Goal: Task Accomplishment & Management: Manage account settings

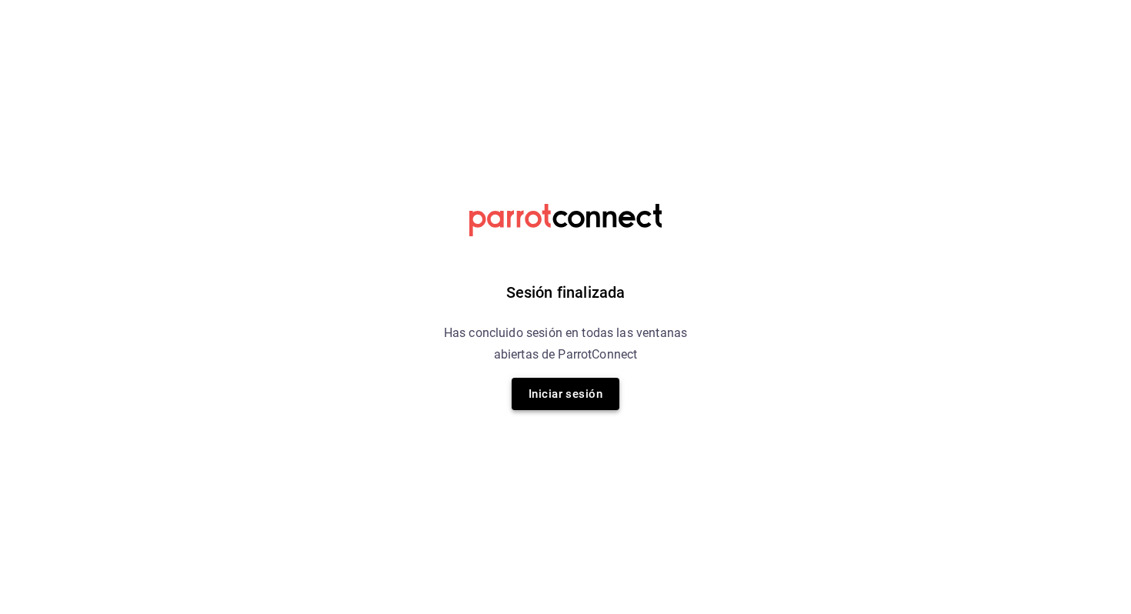
click at [553, 405] on button "Iniciar sesión" at bounding box center [566, 394] width 108 height 32
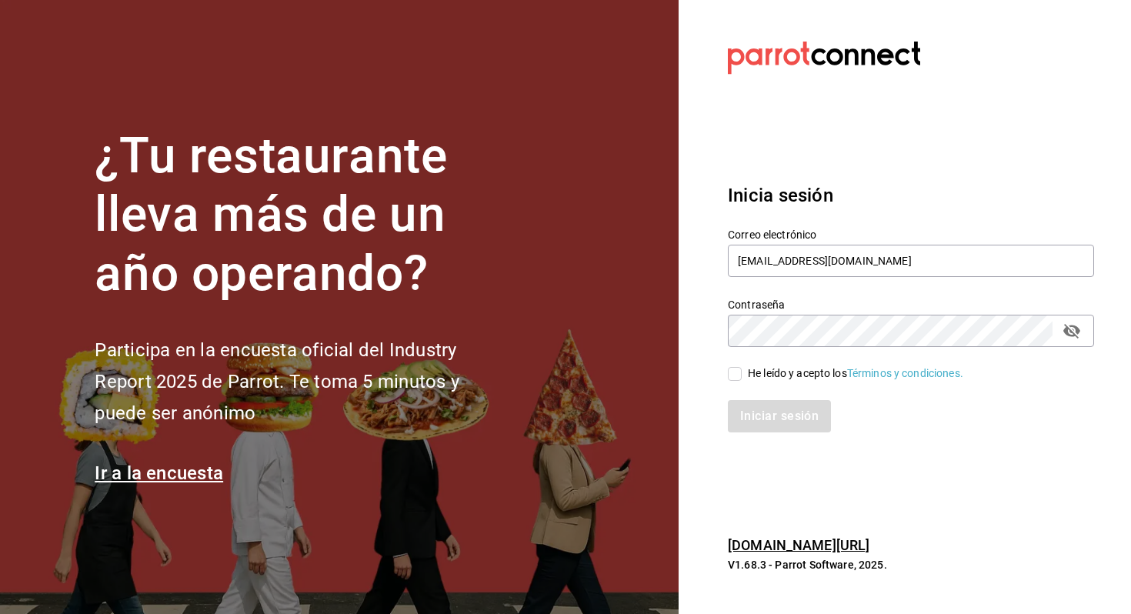
click at [741, 383] on div "Iniciar sesión" at bounding box center [902, 407] width 385 height 51
click at [741, 376] on input "He leído y acepto los Términos y condiciones." at bounding box center [735, 374] width 14 height 14
checkbox input "true"
click at [735, 418] on button "Iniciar sesión" at bounding box center [780, 416] width 105 height 32
click at [739, 410] on div "Iniciar sesión" at bounding box center [911, 416] width 366 height 32
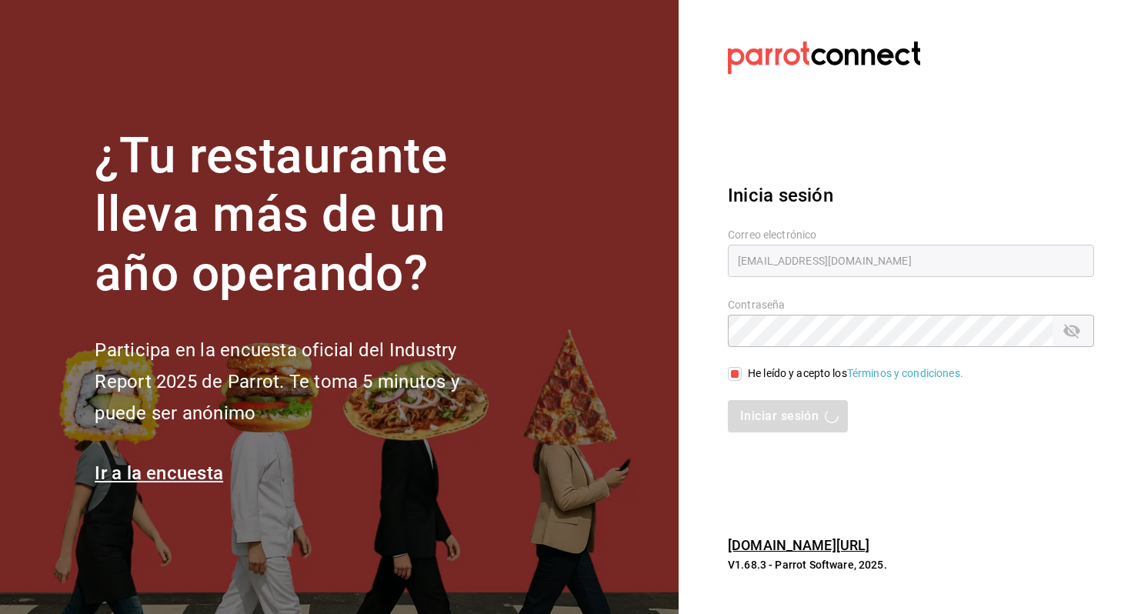
click at [812, 455] on section "Datos incorrectos. Verifica que tu Correo o Contraseña estén bien escritos. Ini…" at bounding box center [905, 307] width 453 height 614
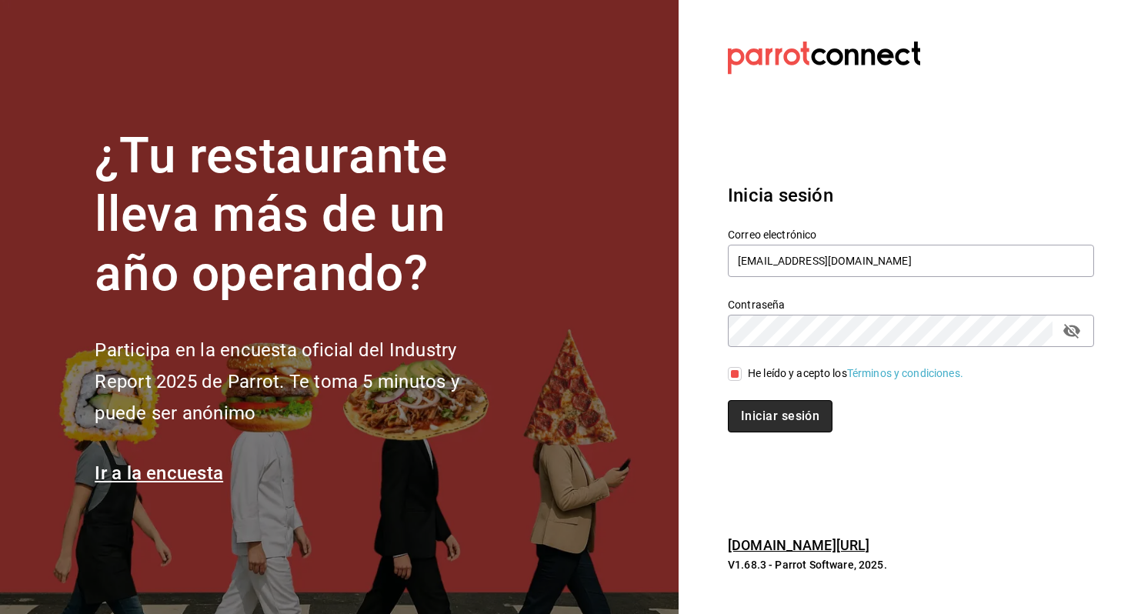
click at [775, 419] on button "Iniciar sesión" at bounding box center [780, 416] width 105 height 32
click at [797, 435] on div "Inicia sesión Correo electrónico multiuser@friends.com Contraseña Contraseña He…" at bounding box center [911, 307] width 366 height 289
click at [804, 406] on button "Iniciar sesión" at bounding box center [780, 416] width 105 height 32
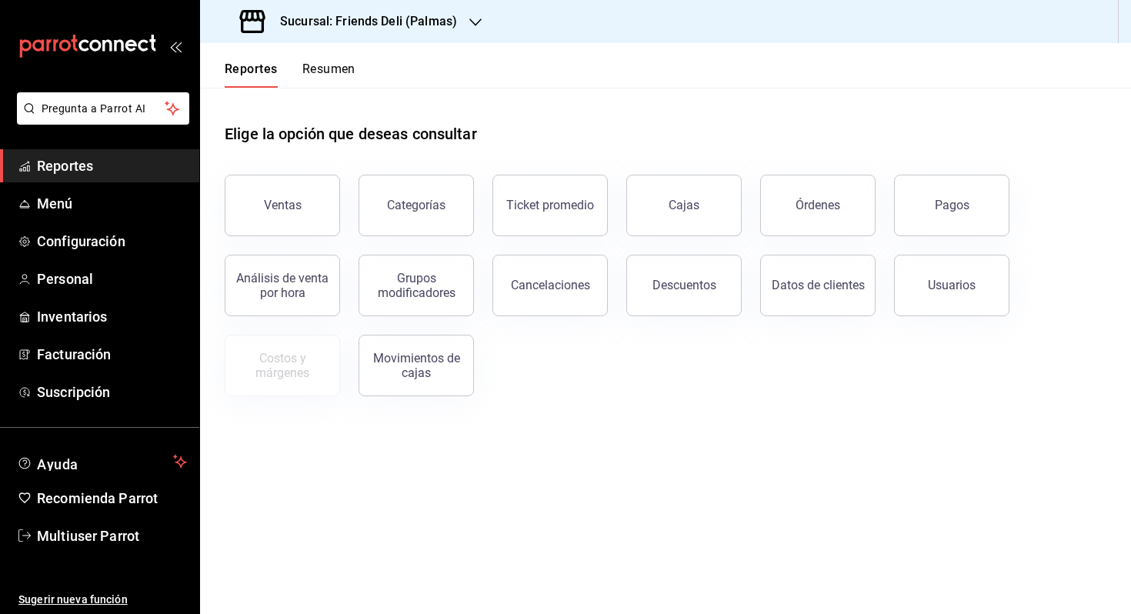
click at [332, 72] on button "Resumen" at bounding box center [328, 75] width 53 height 26
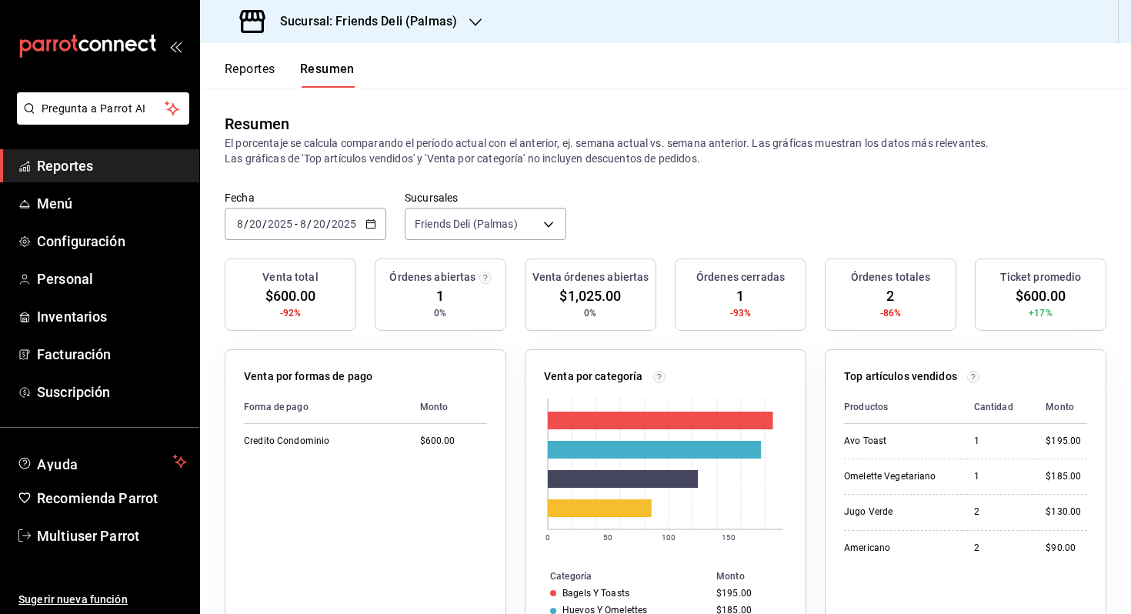
click at [354, 210] on div "2025-08-20 8 / 20 / 2025 - 2025-08-20 8 / 20 / 2025" at bounding box center [306, 224] width 162 height 32
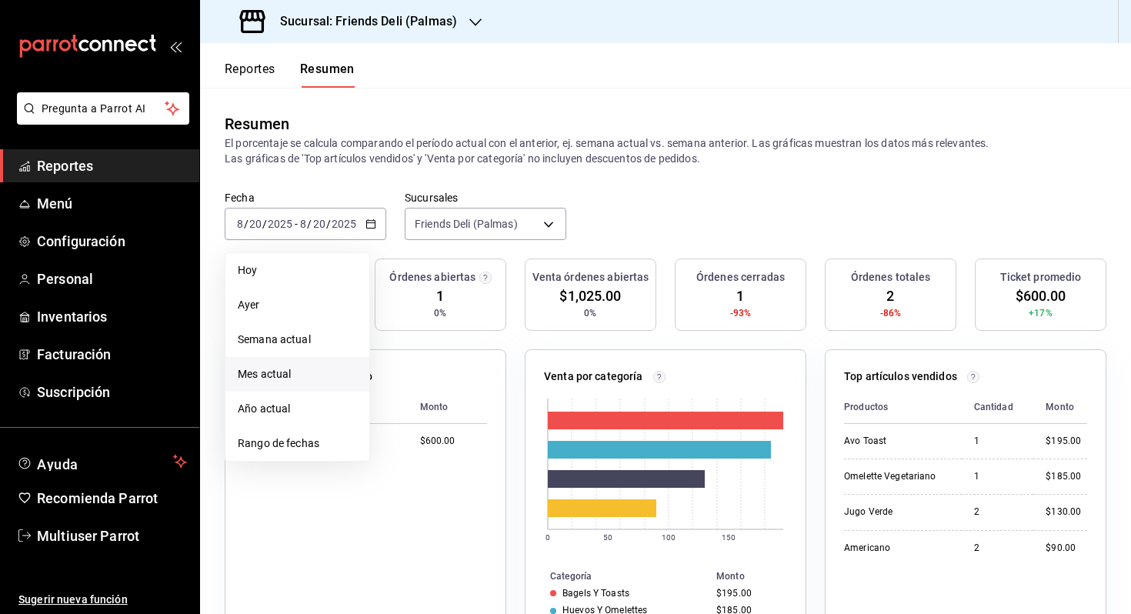
click at [320, 373] on span "Mes actual" at bounding box center [297, 374] width 119 height 16
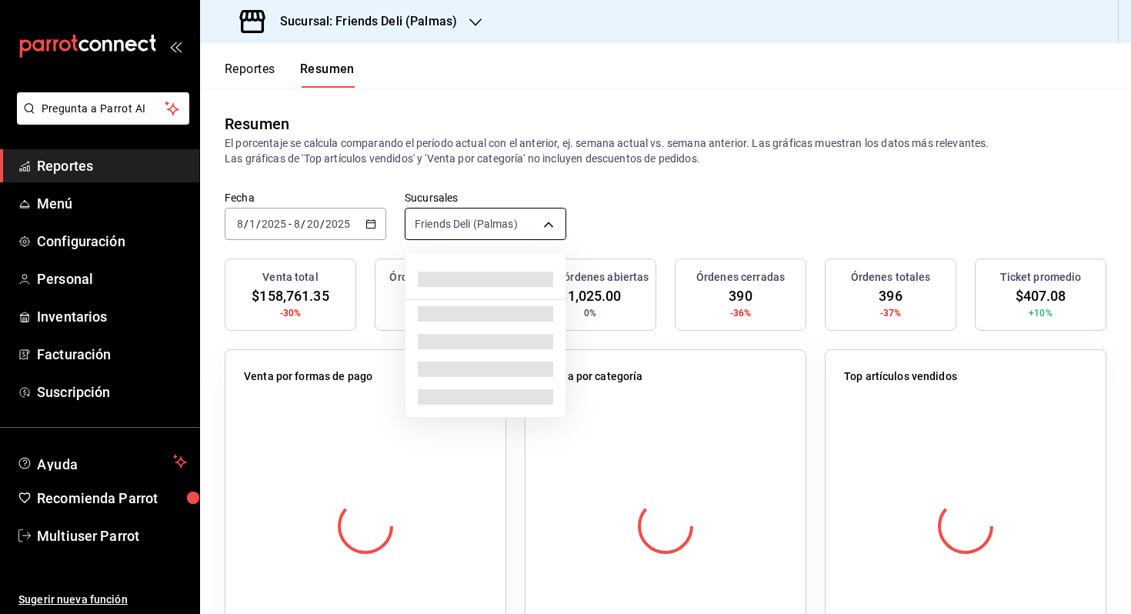
click at [483, 238] on body "Pregunta a Parrot AI Reportes Menú Configuración Personal Inventarios Facturaci…" at bounding box center [565, 307] width 1131 height 614
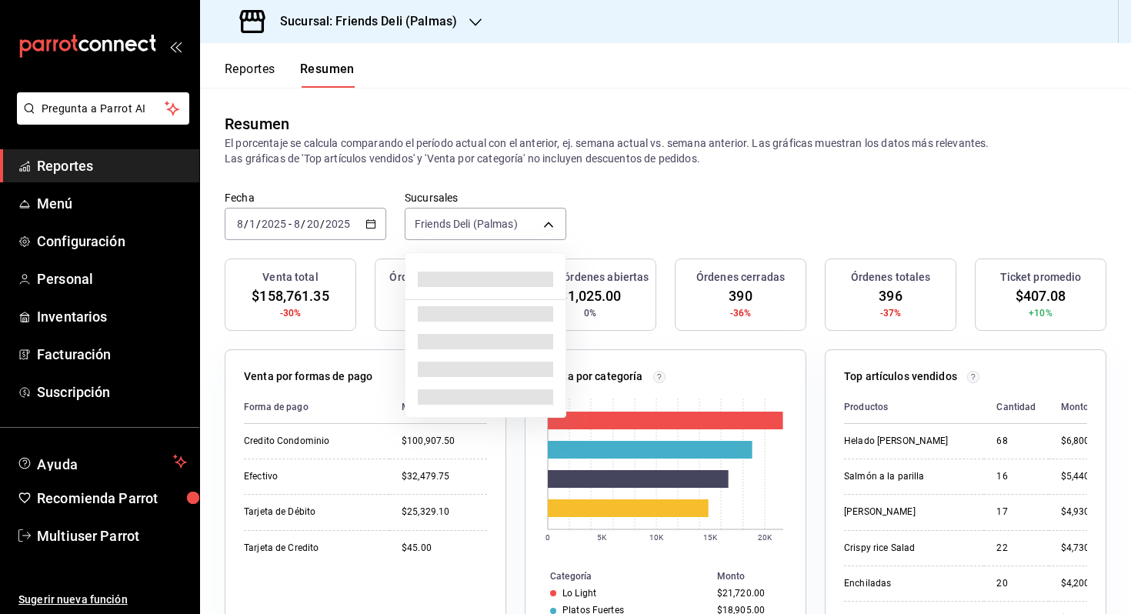
click at [470, 268] on div at bounding box center [486, 279] width 160 height 40
click at [605, 200] on div at bounding box center [565, 307] width 1131 height 614
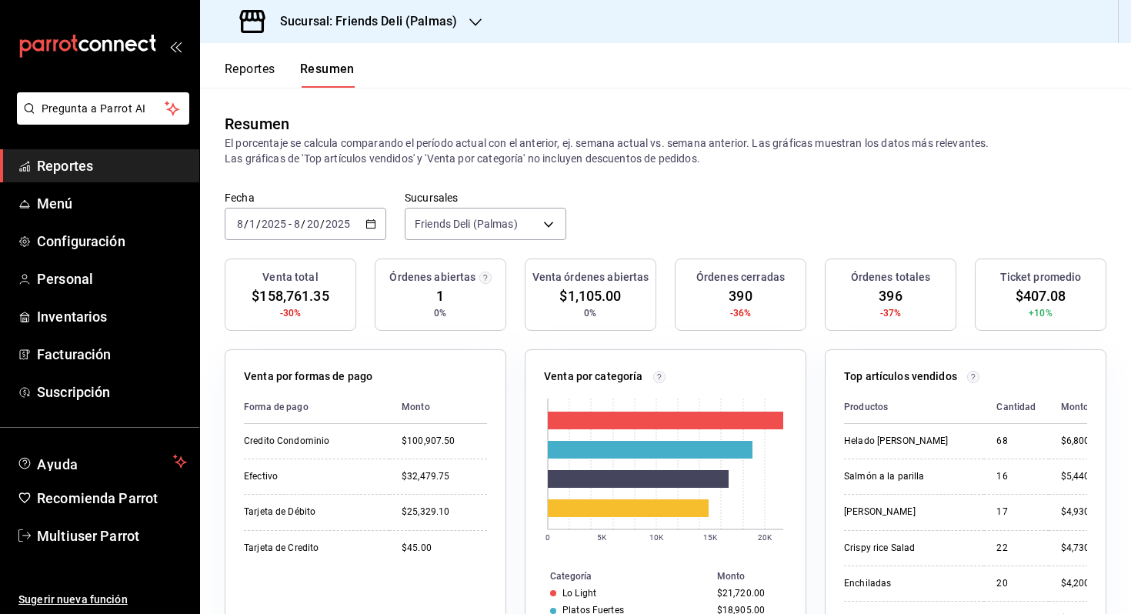
click at [395, 221] on div "Fecha [DATE] [DATE] - [DATE] [DATE] Sucursales Friends Deli ([GEOGRAPHIC_DATA])…" at bounding box center [665, 225] width 931 height 68
click at [354, 220] on div "[DATE] [DATE] - [DATE] [DATE]" at bounding box center [306, 224] width 162 height 32
click at [324, 269] on span "Hoy" at bounding box center [297, 270] width 119 height 16
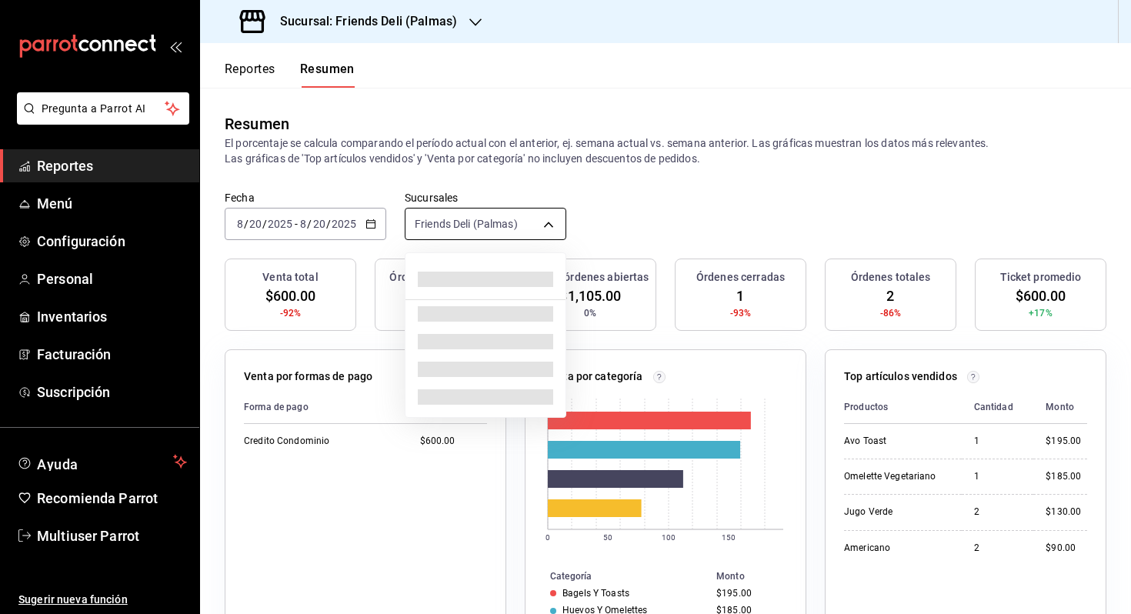
click at [493, 235] on body "Pregunta a Parrot AI Reportes Menú Configuración Personal Inventarios Facturaci…" at bounding box center [565, 307] width 1131 height 614
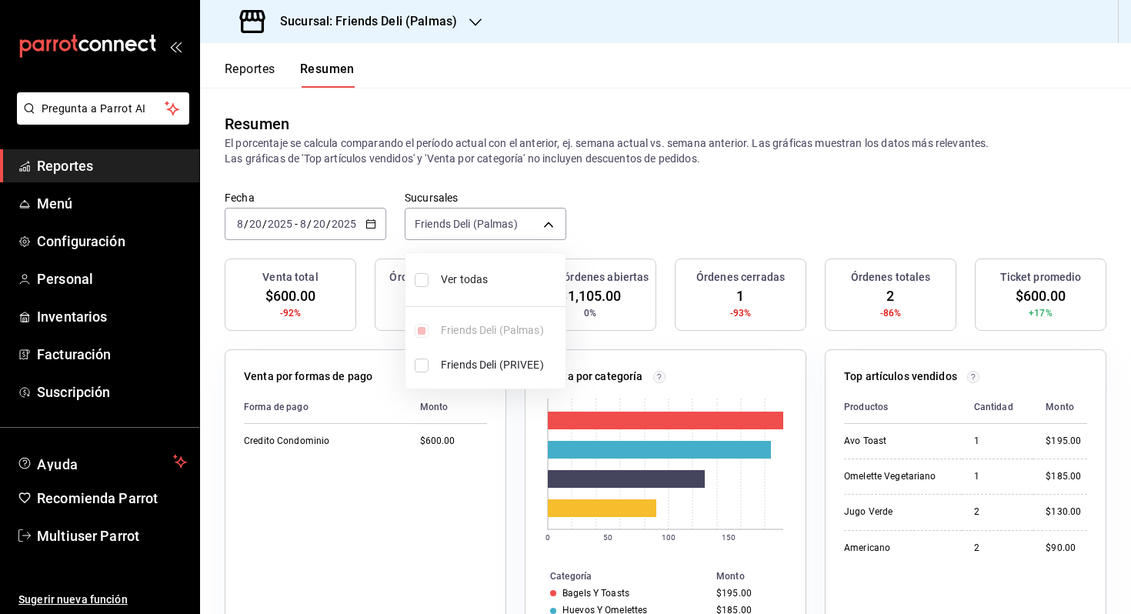
click at [500, 262] on li "Ver todas" at bounding box center [486, 279] width 160 height 41
type input "[object Object],[object Object]"
checkbox input "true"
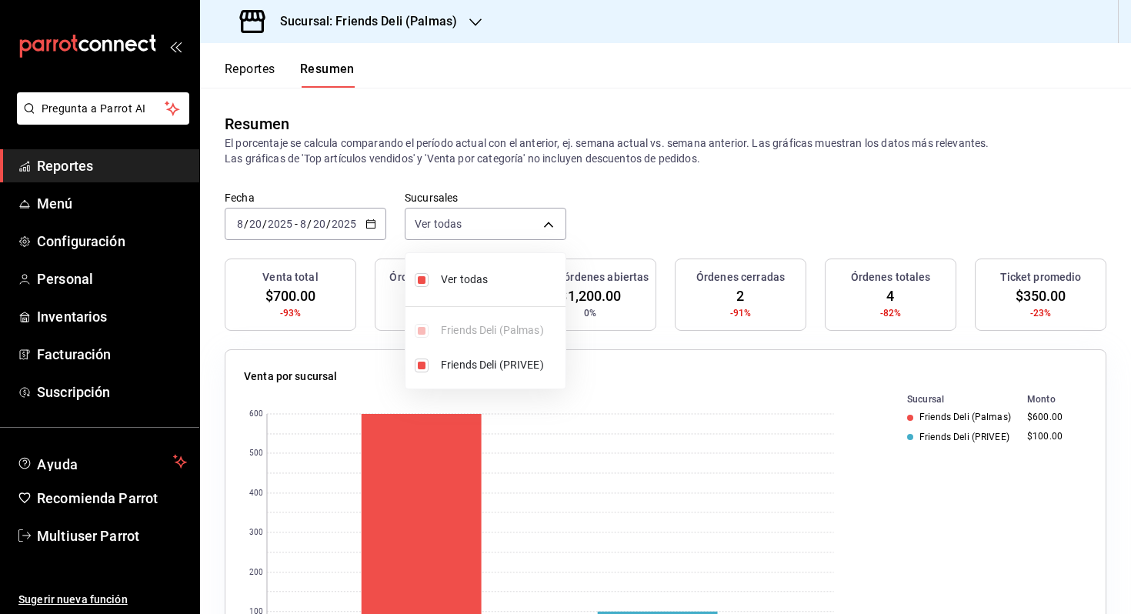
click at [629, 218] on div at bounding box center [565, 307] width 1131 height 614
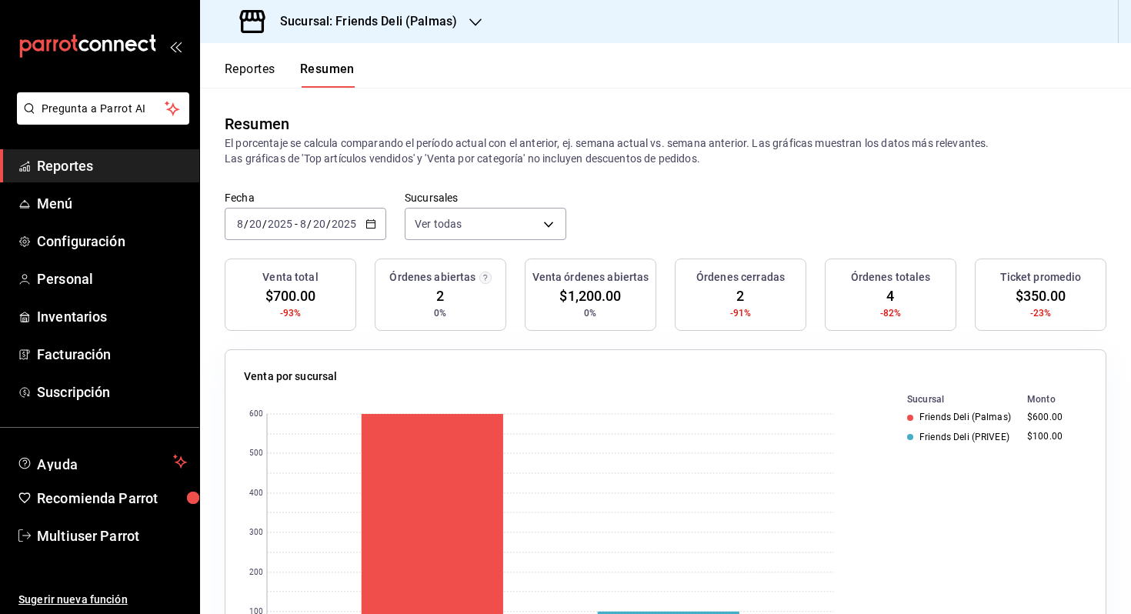
click at [355, 219] on input "2025" at bounding box center [344, 224] width 26 height 12
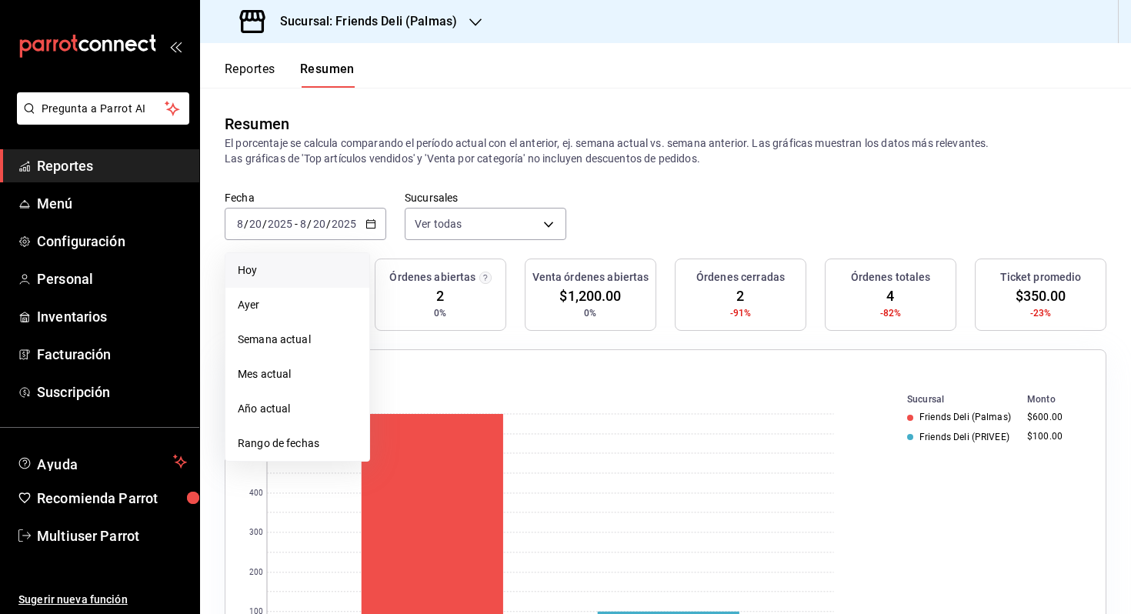
click at [317, 268] on span "Hoy" at bounding box center [297, 270] width 119 height 16
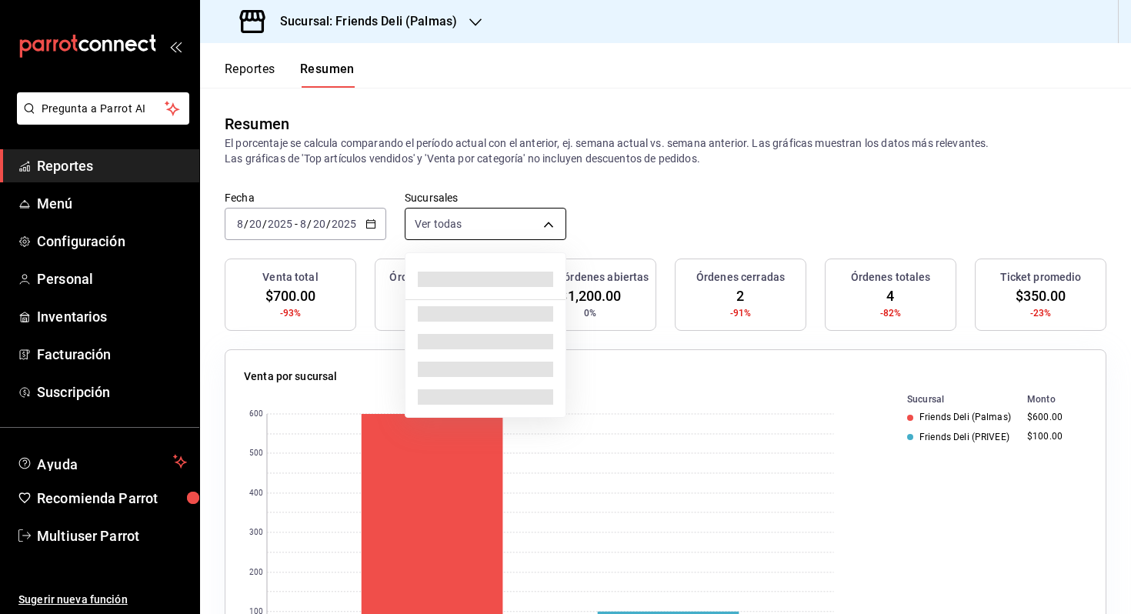
click at [480, 224] on body "Pregunta a Parrot AI Reportes Menú Configuración Personal Inventarios Facturaci…" at bounding box center [565, 307] width 1131 height 614
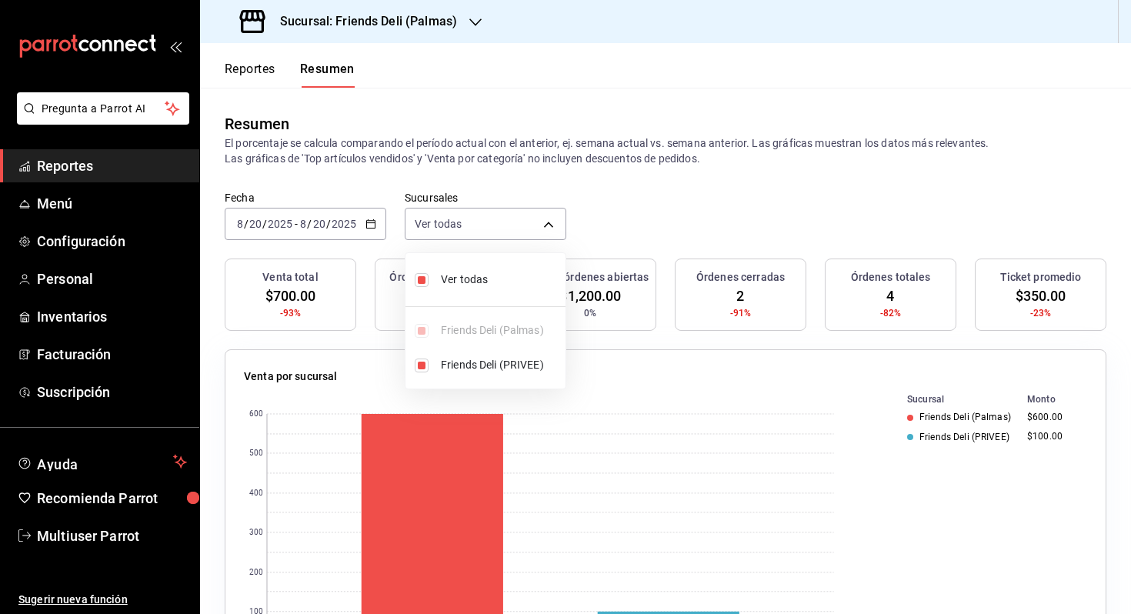
click at [478, 283] on span "Ver todas" at bounding box center [500, 280] width 119 height 16
type input "[object Object]"
checkbox input "false"
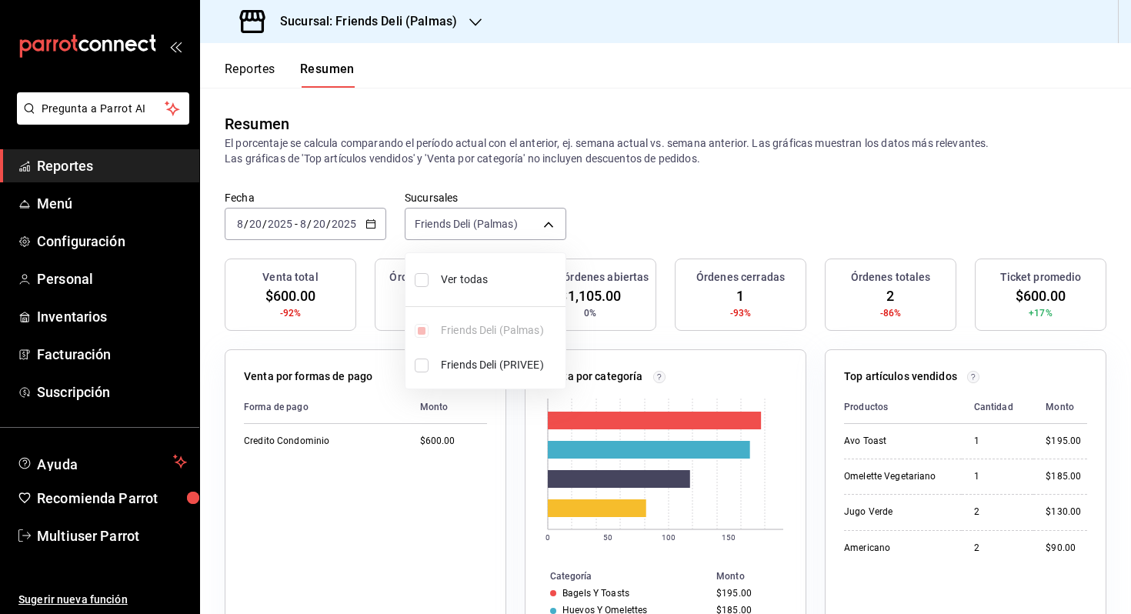
click at [478, 283] on span "Ver todas" at bounding box center [500, 280] width 119 height 16
type input "[object Object],[object Object]"
checkbox input "true"
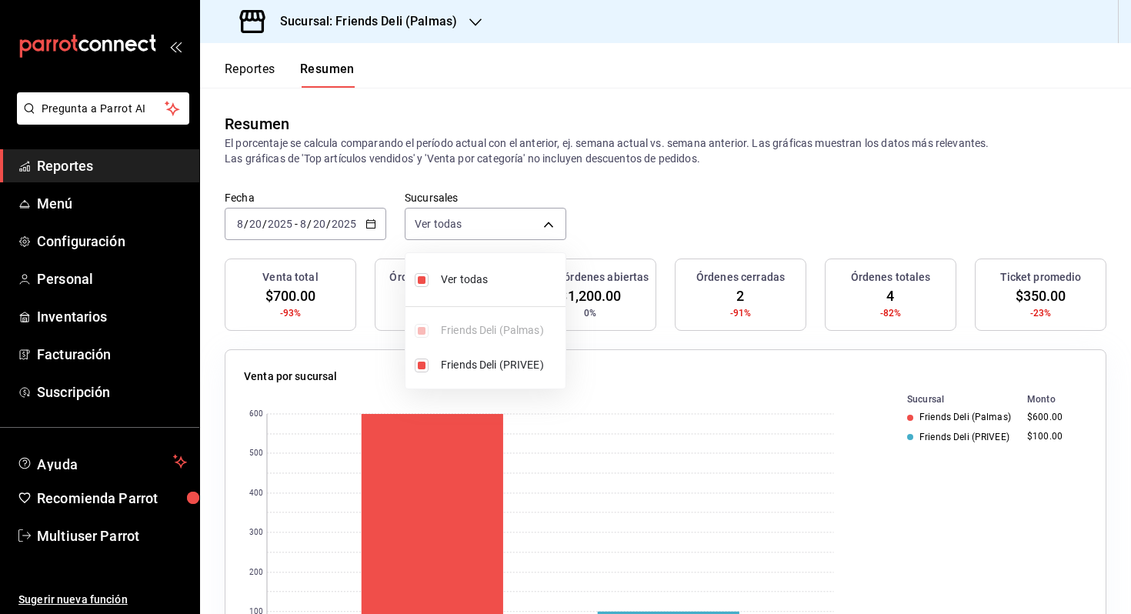
click at [838, 75] on div at bounding box center [565, 307] width 1131 height 614
